Goal: Navigation & Orientation: Find specific page/section

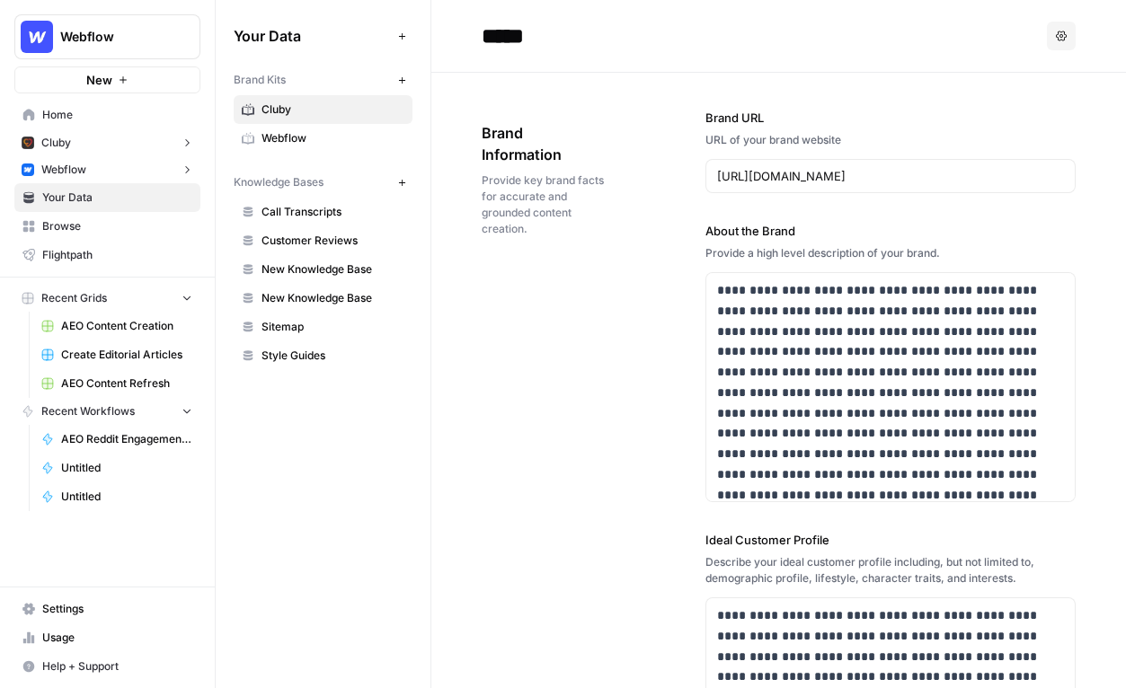
click at [81, 225] on span "Browse" at bounding box center [117, 226] width 150 height 16
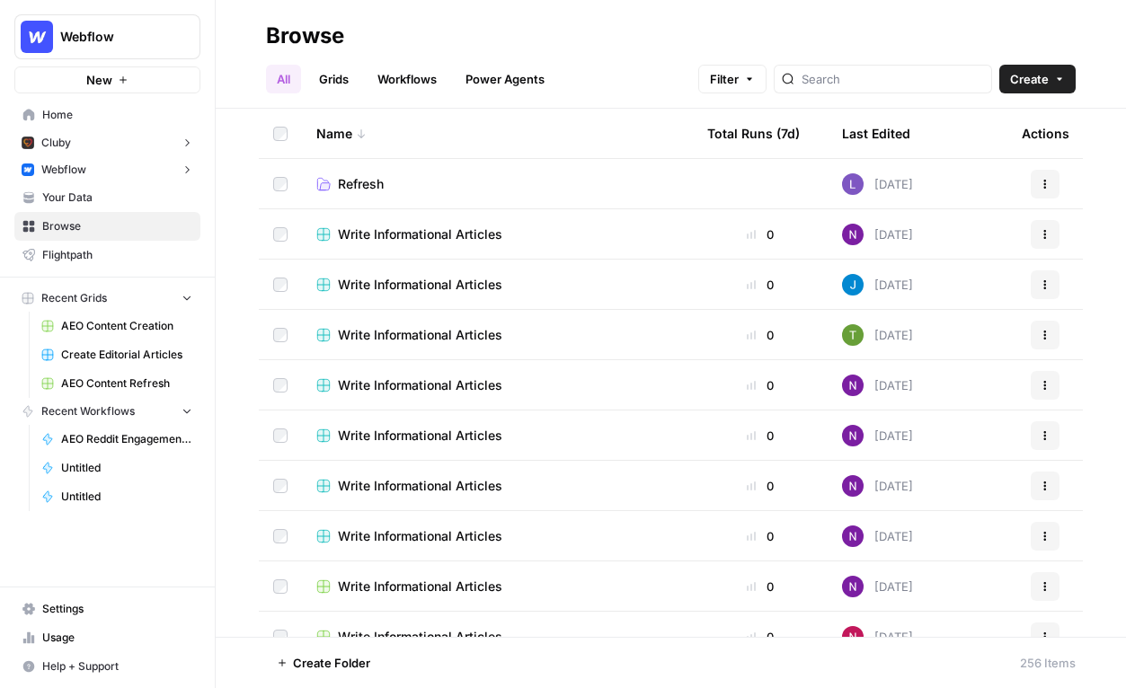
click at [87, 206] on link "Your Data" at bounding box center [107, 197] width 186 height 29
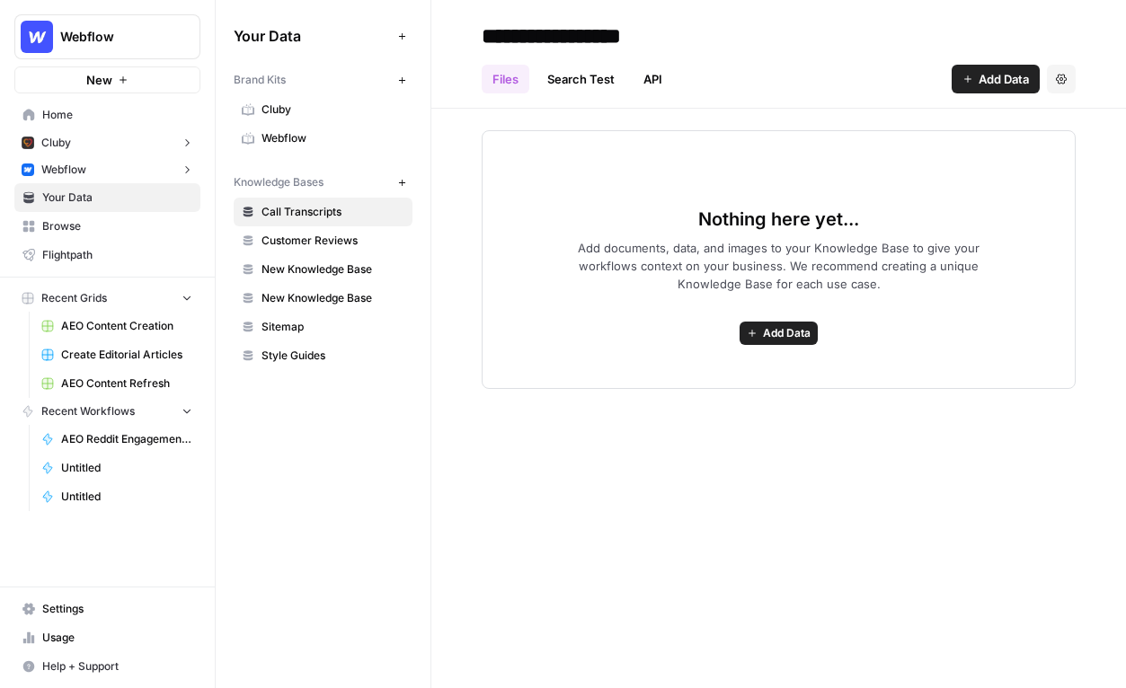
click at [84, 167] on span "Webflow" at bounding box center [63, 170] width 45 height 16
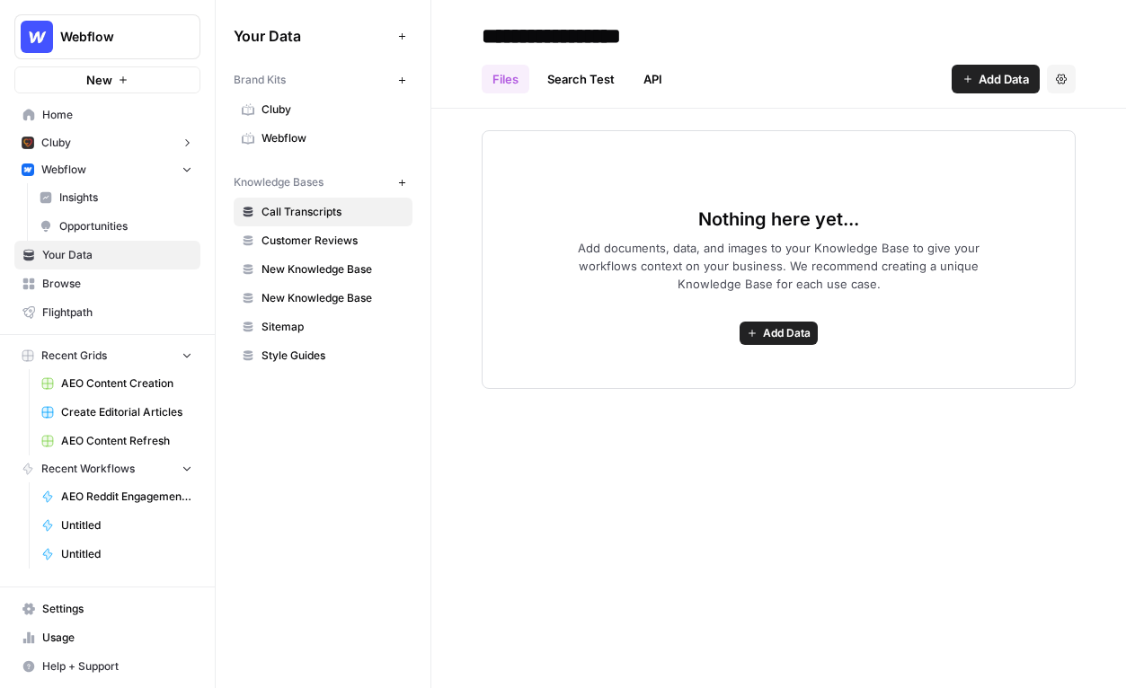
click at [92, 153] on button "Cluby" at bounding box center [107, 142] width 186 height 27
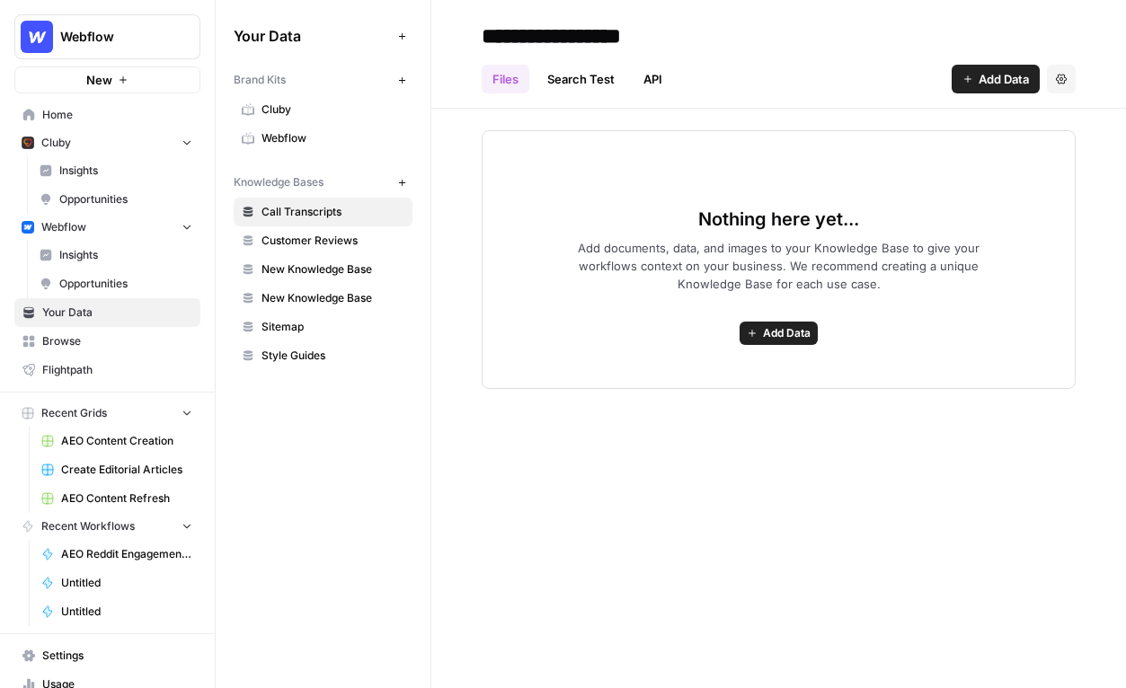
click at [92, 151] on button "Cluby" at bounding box center [107, 142] width 186 height 27
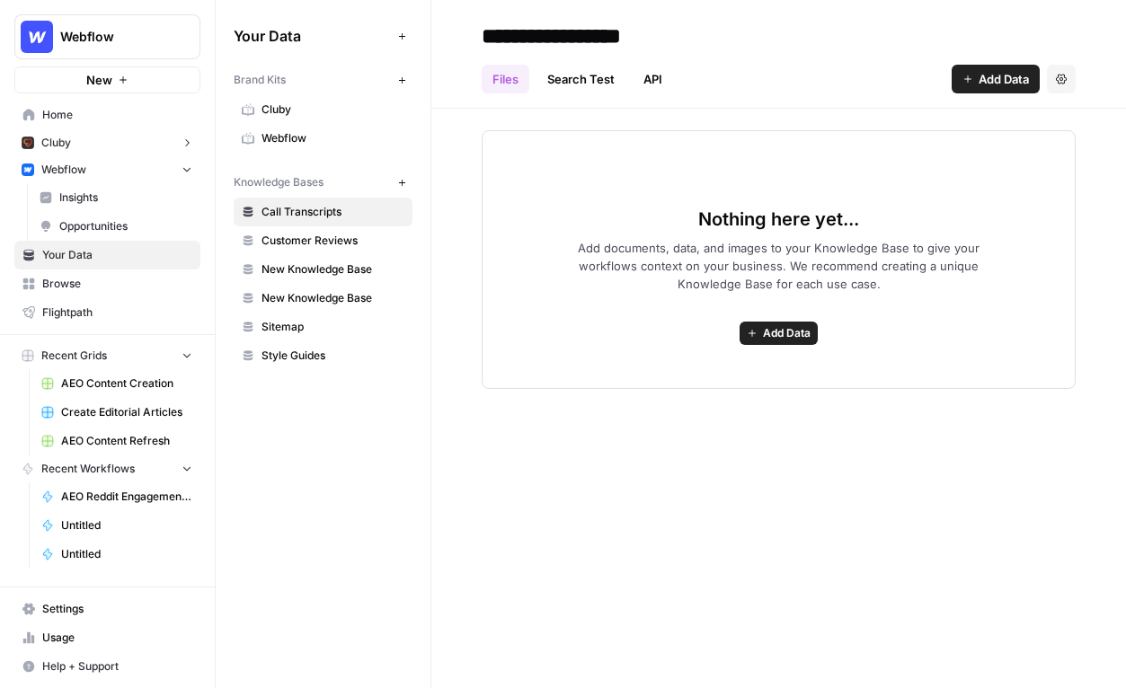
click at [92, 122] on span "Home" at bounding box center [117, 115] width 150 height 16
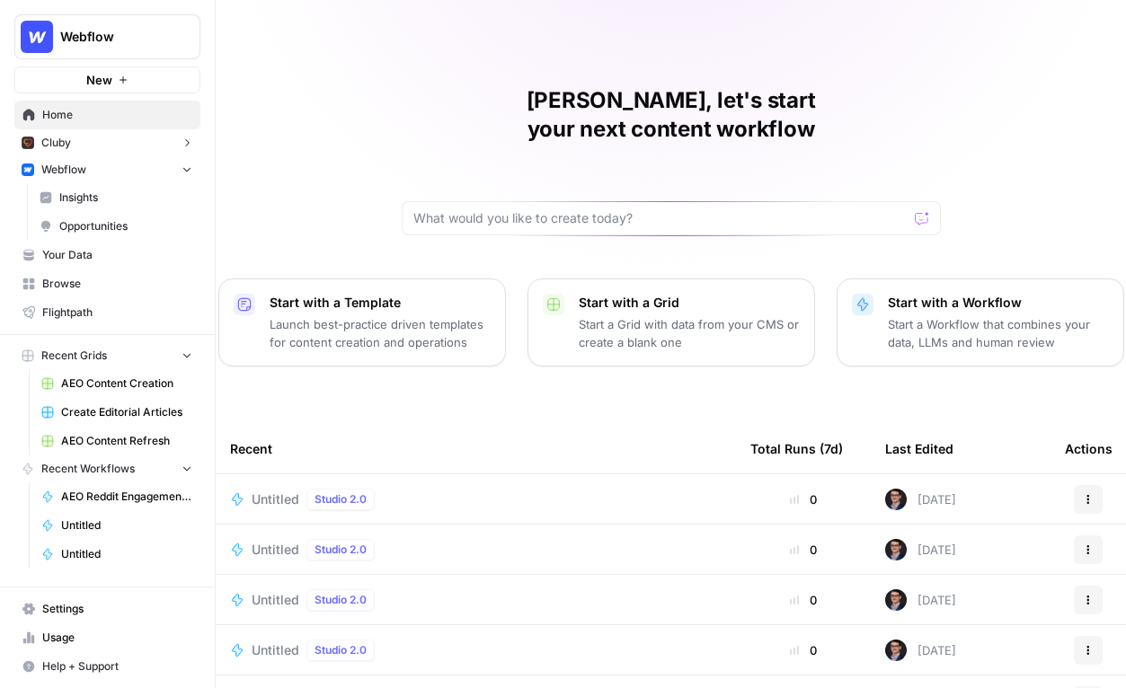
click at [91, 141] on button "Cluby" at bounding box center [107, 142] width 186 height 27
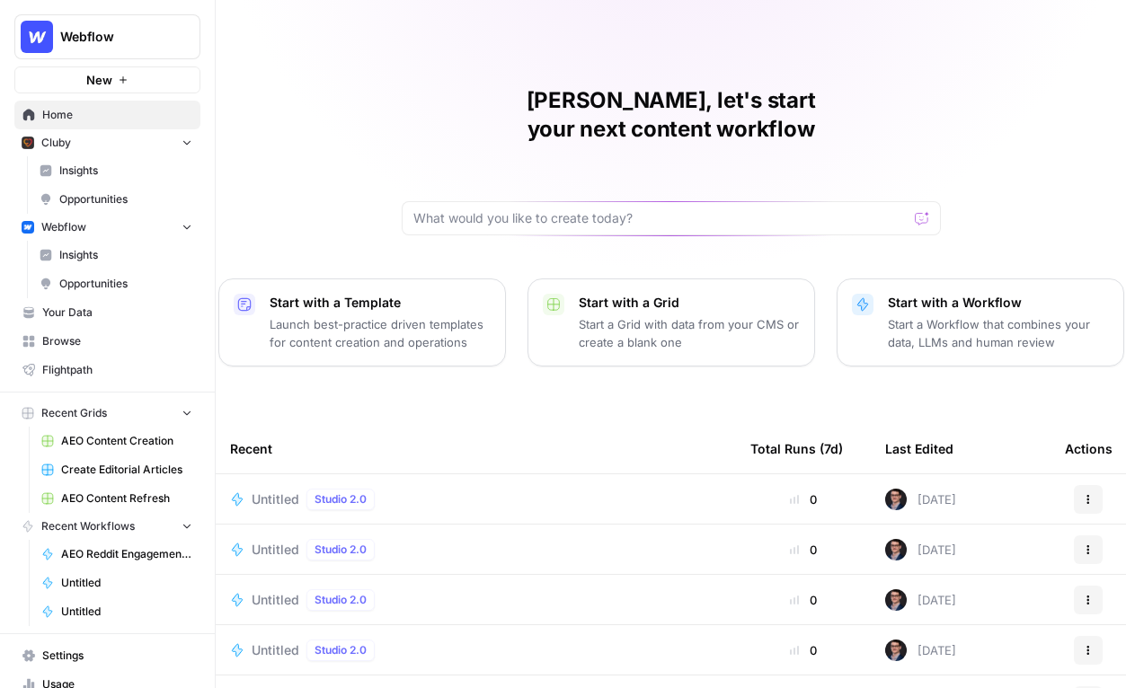
click at [91, 141] on button "Cluby" at bounding box center [107, 142] width 186 height 27
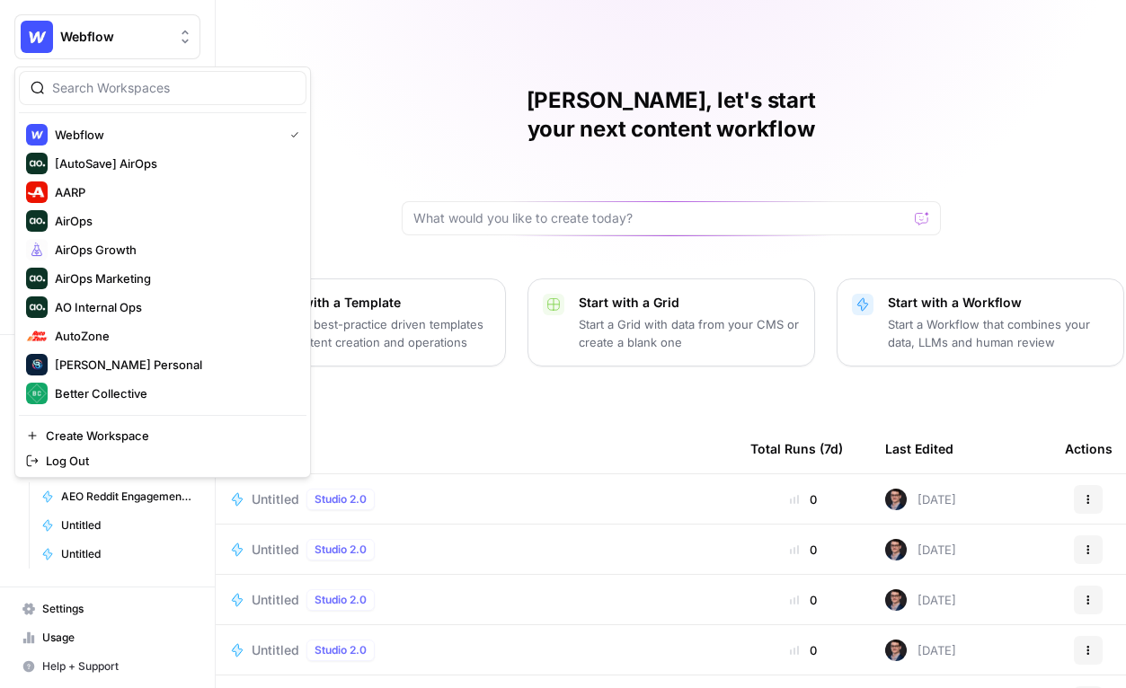
click at [142, 47] on button "Webflow" at bounding box center [107, 36] width 186 height 45
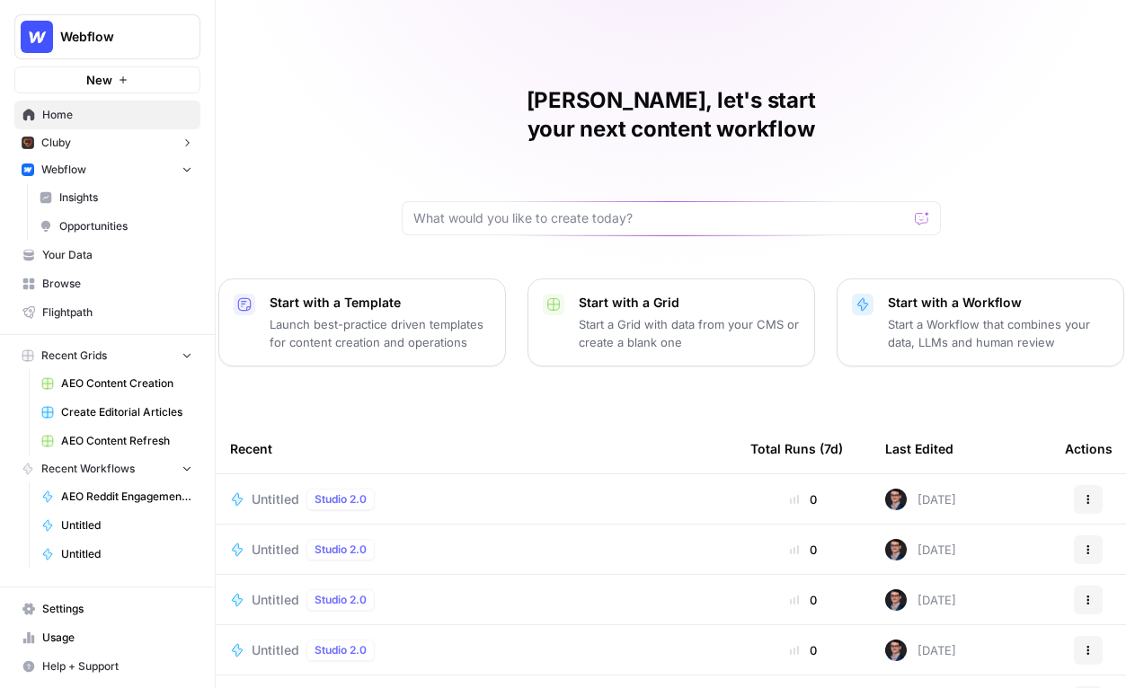
click at [402, 34] on div "Mike, let's start your next content workflow Start with a Template Launch best-…" at bounding box center [671, 427] width 910 height 855
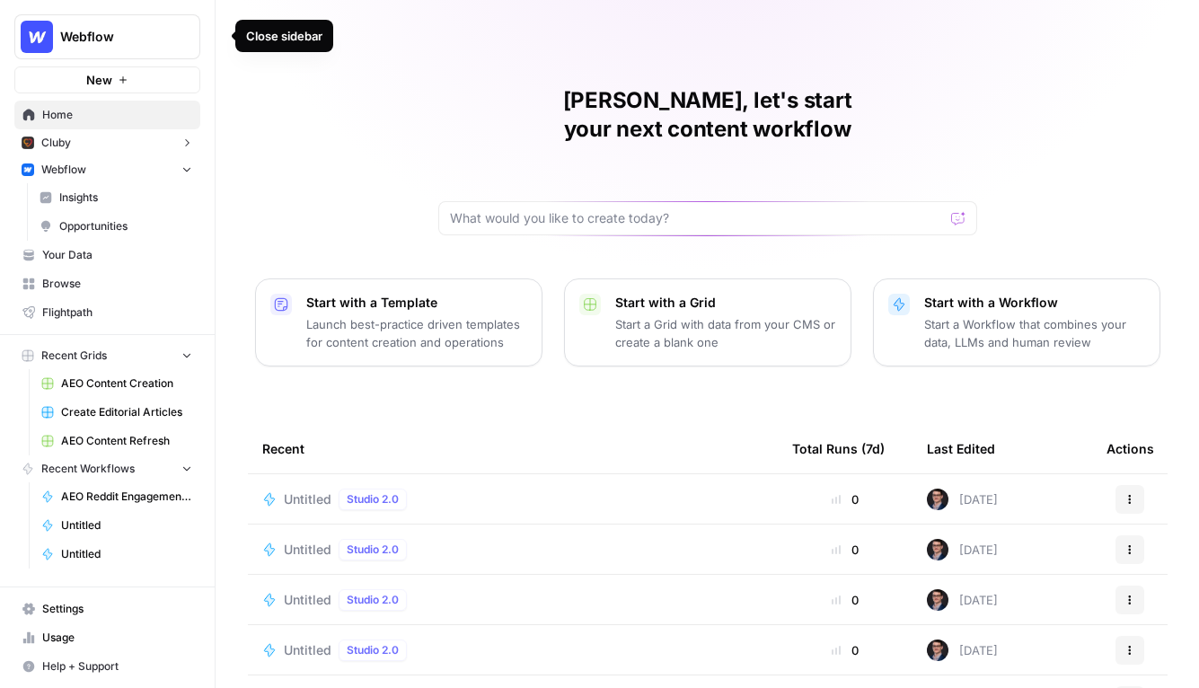
click at [380, 84] on div "Mike, let's start your next content workflow Start with a Template Launch best-…" at bounding box center [708, 427] width 984 height 855
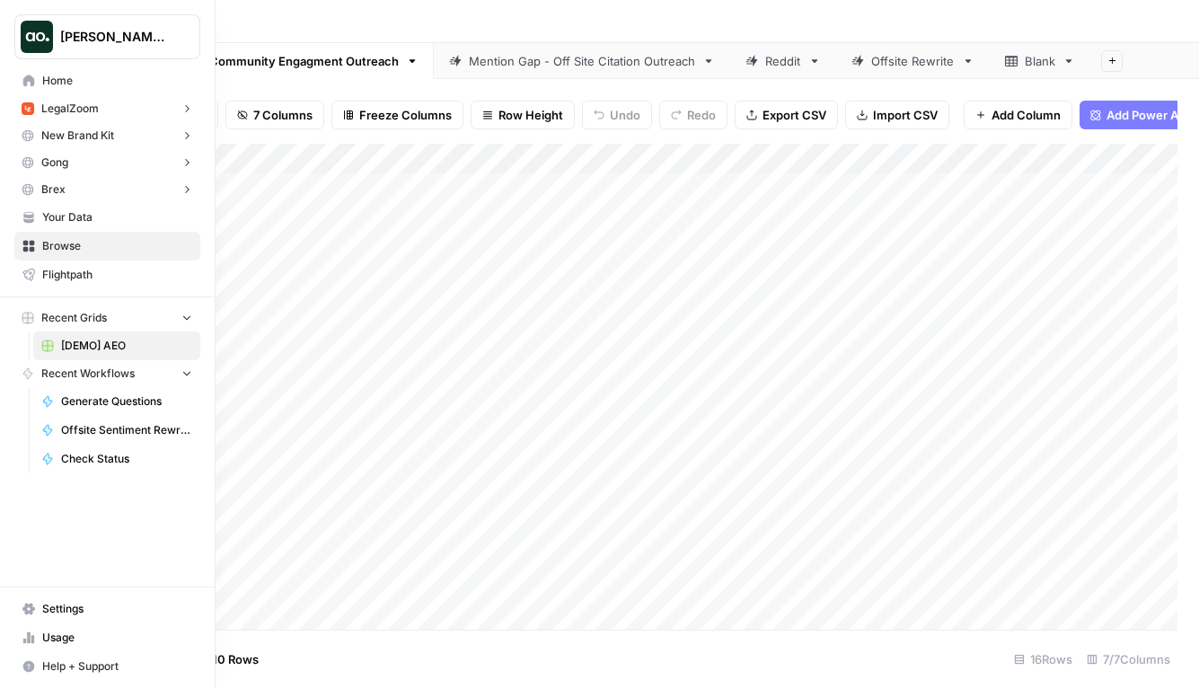
click at [131, 107] on button "LegalZoom" at bounding box center [107, 108] width 186 height 27
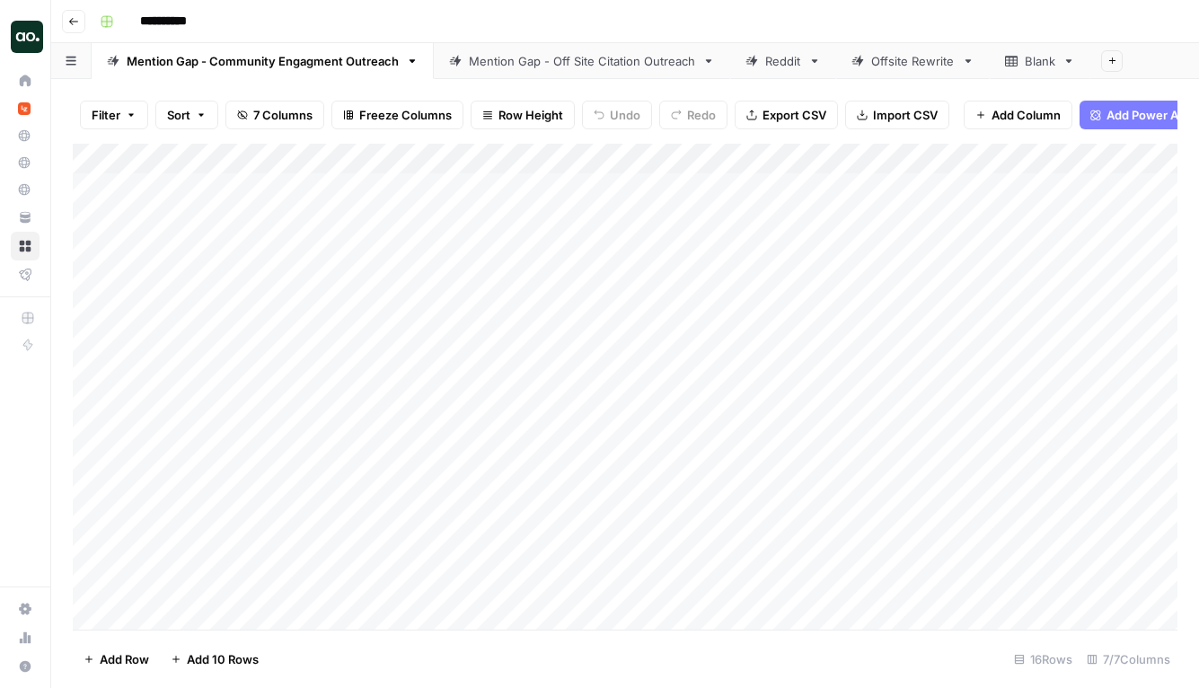
click at [313, 22] on div "**********" at bounding box center [637, 21] width 1089 height 29
